Goal: Task Accomplishment & Management: Use online tool/utility

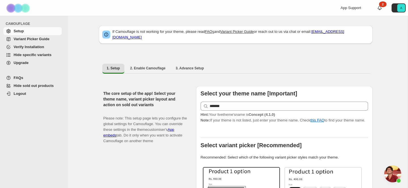
select select "*******"
click at [29, 40] on span "Variant Picker Guide" at bounding box center [32, 39] width 36 height 4
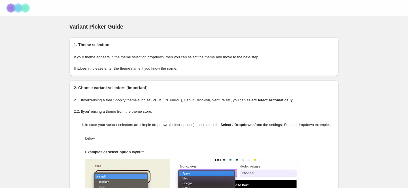
click at [14, 9] on img at bounding box center [19, 8] width 28 height 16
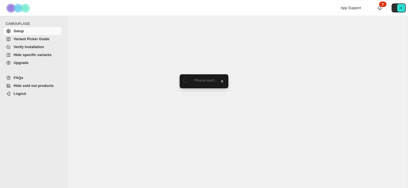
select select "*******"
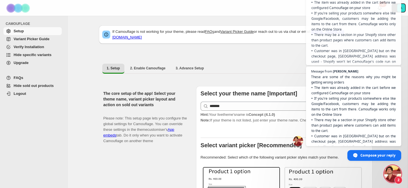
click at [395, 176] on span "Open chat" at bounding box center [393, 174] width 17 height 17
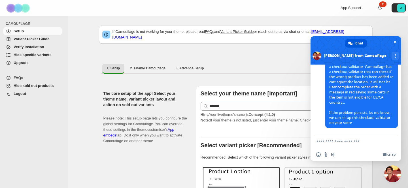
scroll to position [2721, 0]
click at [367, 142] on textarea "Compose your message..." at bounding box center [351, 141] width 68 height 14
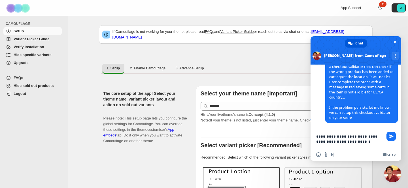
type textarea "**********"
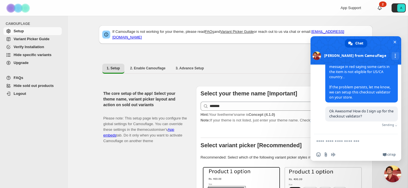
scroll to position [2741, 0]
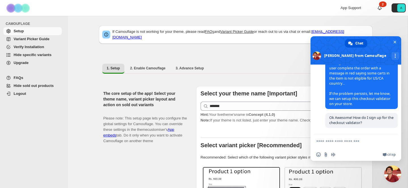
click at [376, 141] on textarea "Compose your message..." at bounding box center [351, 141] width 68 height 14
click at [396, 40] on span "Close chat" at bounding box center [395, 42] width 3 height 4
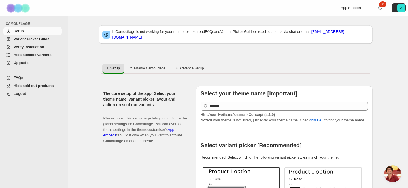
click at [43, 56] on span "Hide specific variants" at bounding box center [33, 55] width 38 height 4
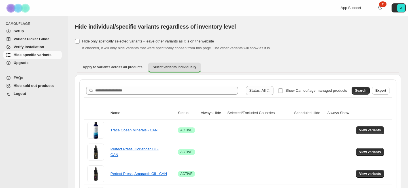
click at [136, 95] on div "**********" at bounding box center [238, 90] width 304 height 9
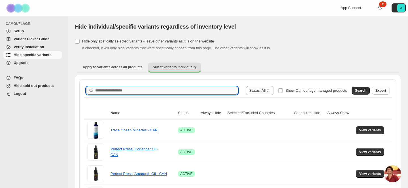
click at [136, 92] on input "Search product name" at bounding box center [166, 91] width 143 height 8
click at [362, 91] on span "Search" at bounding box center [360, 90] width 11 height 5
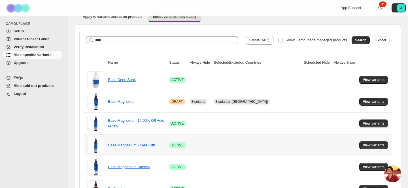
scroll to position [63, 0]
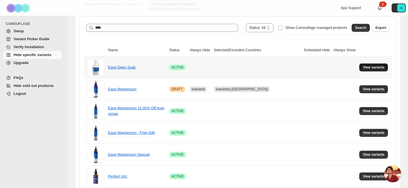
click at [367, 68] on span "View variants" at bounding box center [374, 67] width 22 height 5
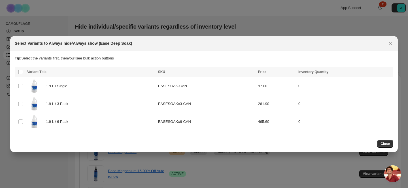
scroll to position [0, 0]
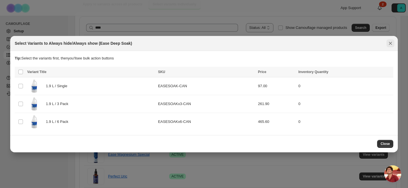
click at [387, 43] on button "Close" at bounding box center [391, 43] width 8 height 8
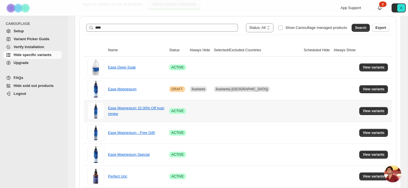
scroll to position [176, 0]
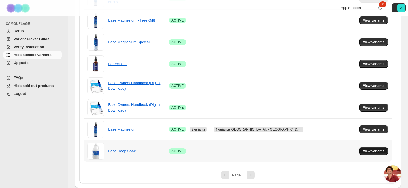
click at [379, 152] on span "View variants" at bounding box center [374, 151] width 22 height 5
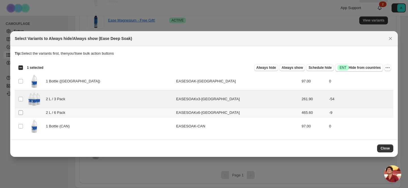
click at [20, 110] on span ":rj:" at bounding box center [20, 112] width 5 height 5
click at [265, 69] on span "Always hide" at bounding box center [267, 68] width 20 height 5
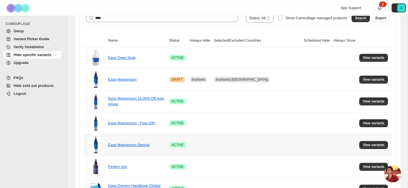
scroll to position [69, 0]
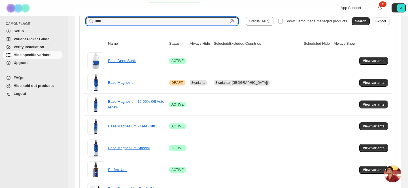
drag, startPoint x: 146, startPoint y: 22, endPoint x: 79, endPoint y: 21, distance: 66.9
click at [79, 21] on div "**********" at bounding box center [238, 149] width 326 height 289
click at [358, 22] on span "Search" at bounding box center [360, 21] width 11 height 5
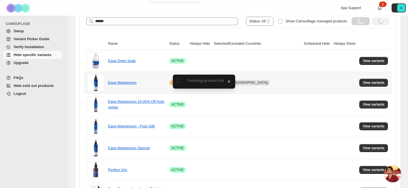
scroll to position [45, 0]
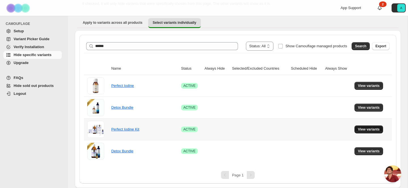
click at [363, 128] on span "View variants" at bounding box center [369, 129] width 22 height 5
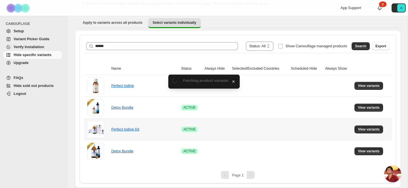
scroll to position [0, 0]
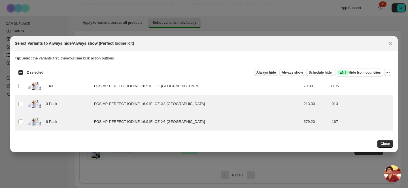
click at [266, 75] on button "Always hide" at bounding box center [266, 72] width 24 height 7
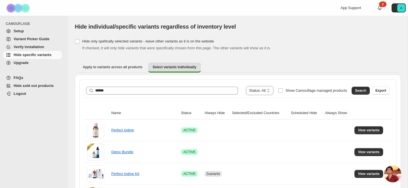
click at [393, 173] on span "Open chat" at bounding box center [393, 174] width 17 height 17
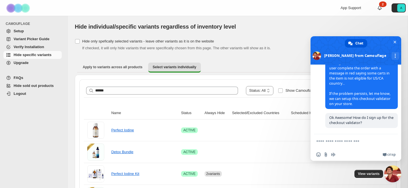
scroll to position [2705, 0]
click at [392, 173] on span "Close chat" at bounding box center [393, 174] width 17 height 17
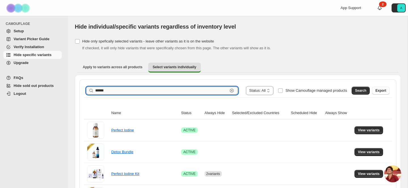
click at [156, 91] on input "******" at bounding box center [161, 91] width 133 height 8
drag, startPoint x: 156, startPoint y: 91, endPoint x: 24, endPoint y: 88, distance: 132.2
click at [24, 88] on div "**********" at bounding box center [204, 116] width 408 height 233
type input "*"
type input "*********"
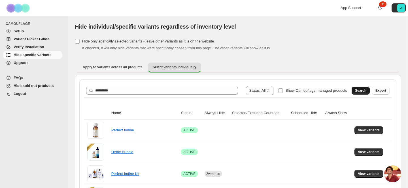
click at [356, 91] on span "Search" at bounding box center [360, 90] width 11 height 5
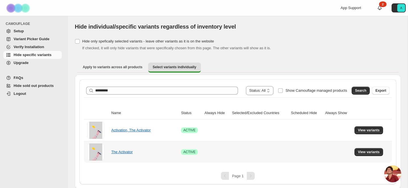
scroll to position [1, 0]
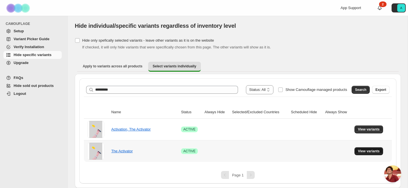
click at [366, 154] on button "View variants" at bounding box center [369, 151] width 29 height 8
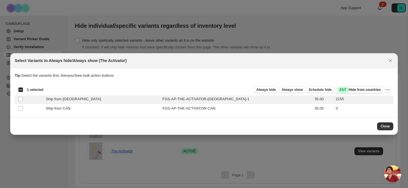
click at [362, 88] on span "Success ENT Hide from countries" at bounding box center [359, 90] width 43 height 6
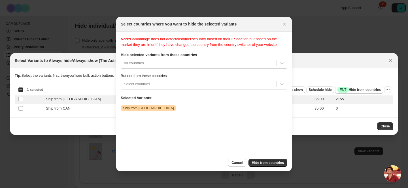
click at [143, 67] on div ":r2e:" at bounding box center [199, 63] width 150 height 7
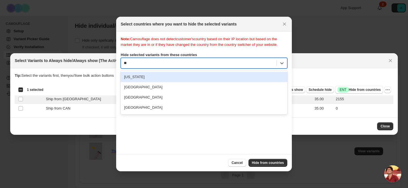
type input "***"
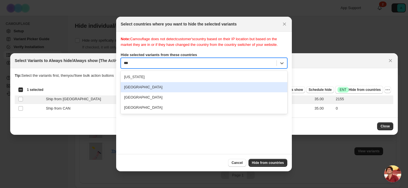
click at [147, 92] on div "Canada" at bounding box center [204, 87] width 167 height 10
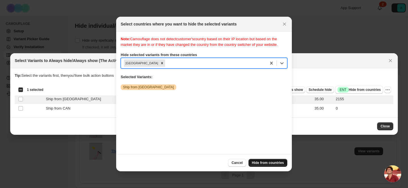
click at [259, 163] on span "Hide from countries" at bounding box center [268, 163] width 32 height 5
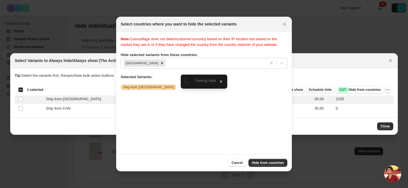
scroll to position [1, 0]
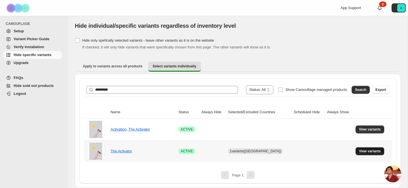
click at [371, 149] on span "View variants" at bounding box center [370, 151] width 22 height 5
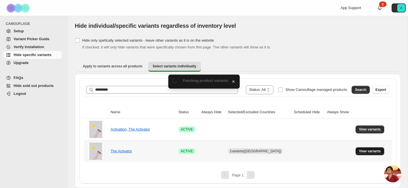
scroll to position [0, 0]
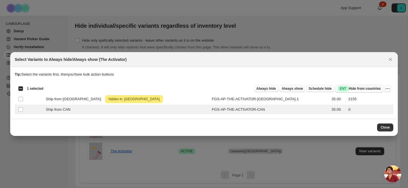
click at [353, 88] on span "Success ENT Hide from countries" at bounding box center [359, 89] width 43 height 6
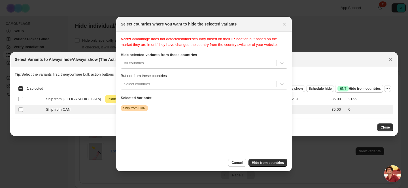
click at [154, 67] on div ":r34:" at bounding box center [199, 63] width 150 height 7
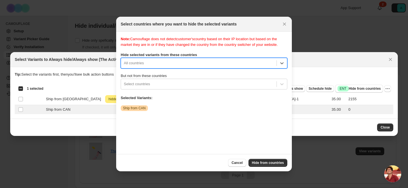
click at [155, 67] on div ":r34:" at bounding box center [199, 63] width 150 height 7
click at [147, 88] on div ":r34:" at bounding box center [199, 84] width 150 height 7
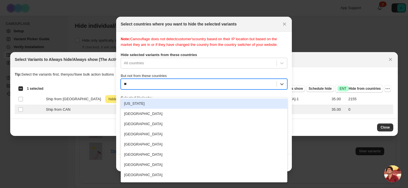
type input "***"
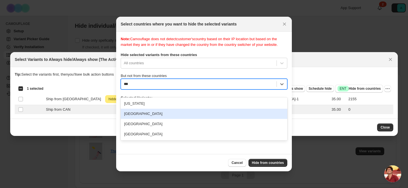
click at [139, 113] on div "Canada" at bounding box center [204, 114] width 167 height 10
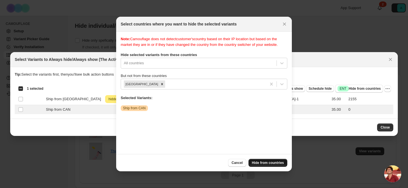
click at [269, 164] on span "Hide from countries" at bounding box center [268, 163] width 32 height 5
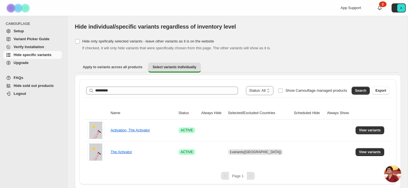
scroll to position [1, 0]
